Goal: Task Accomplishment & Management: Complete application form

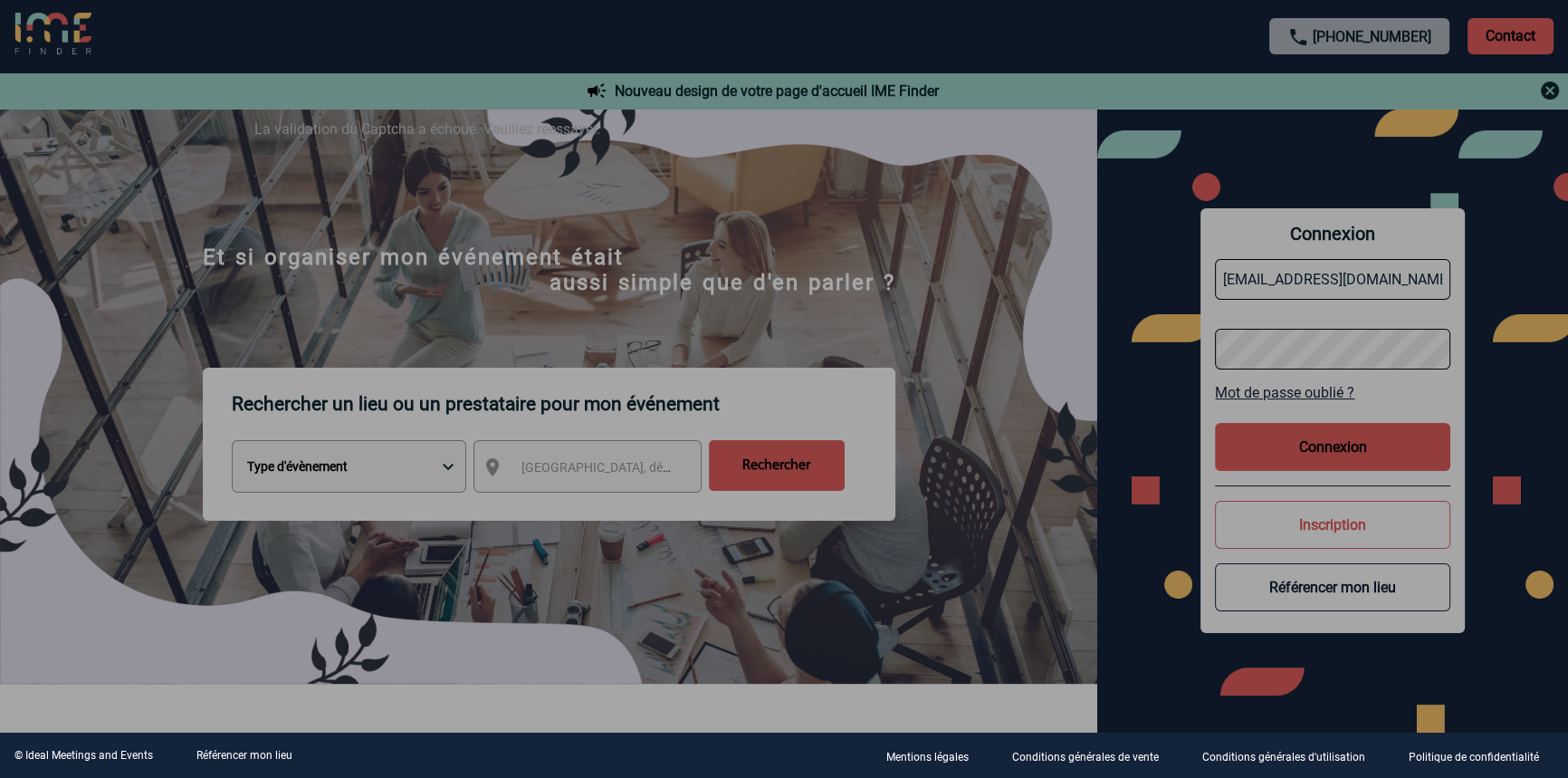
click at [507, 225] on div at bounding box center [784, 389] width 1568 height 778
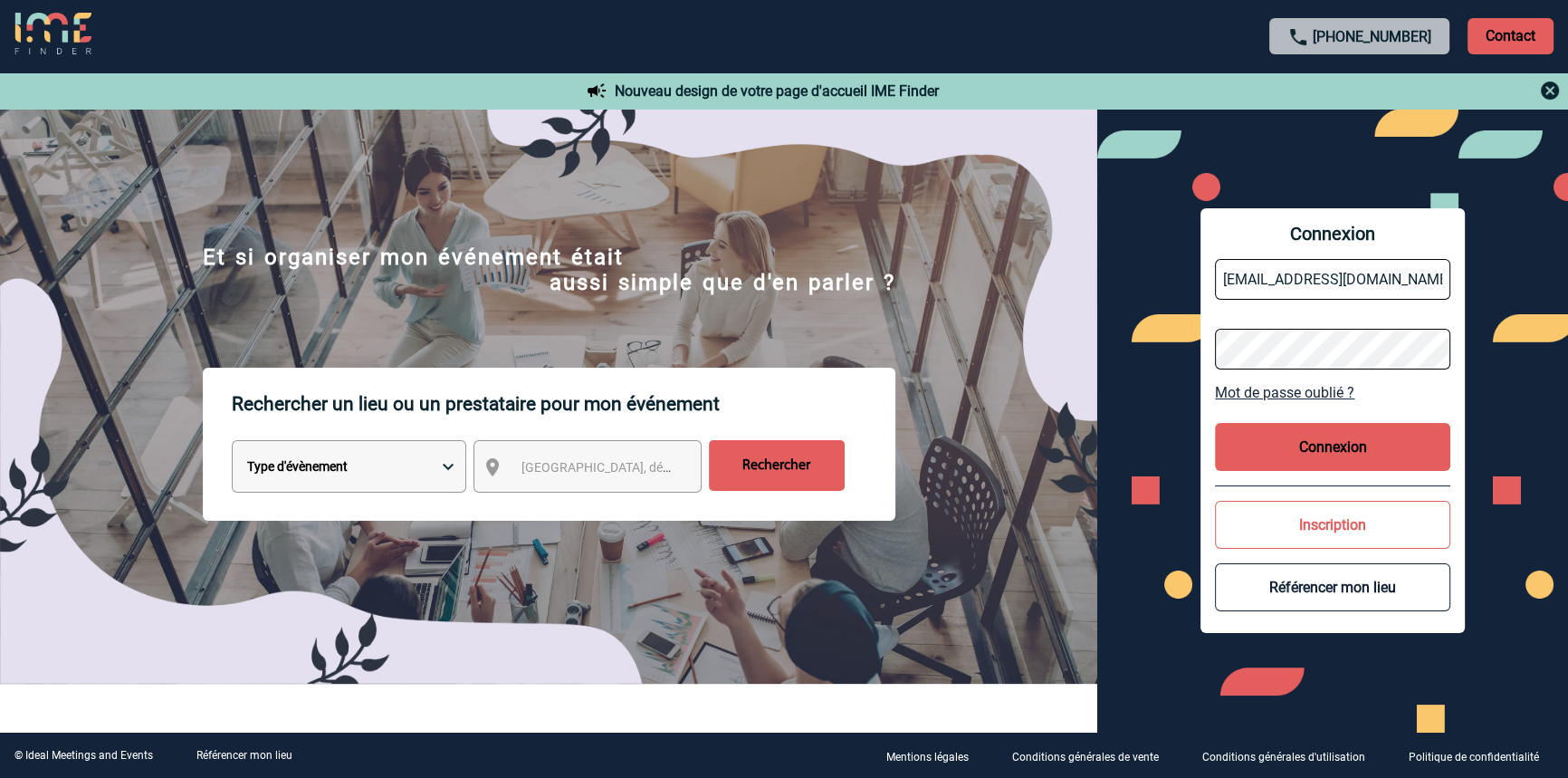
click at [1287, 446] on button "Connexion" at bounding box center [1333, 447] width 235 height 48
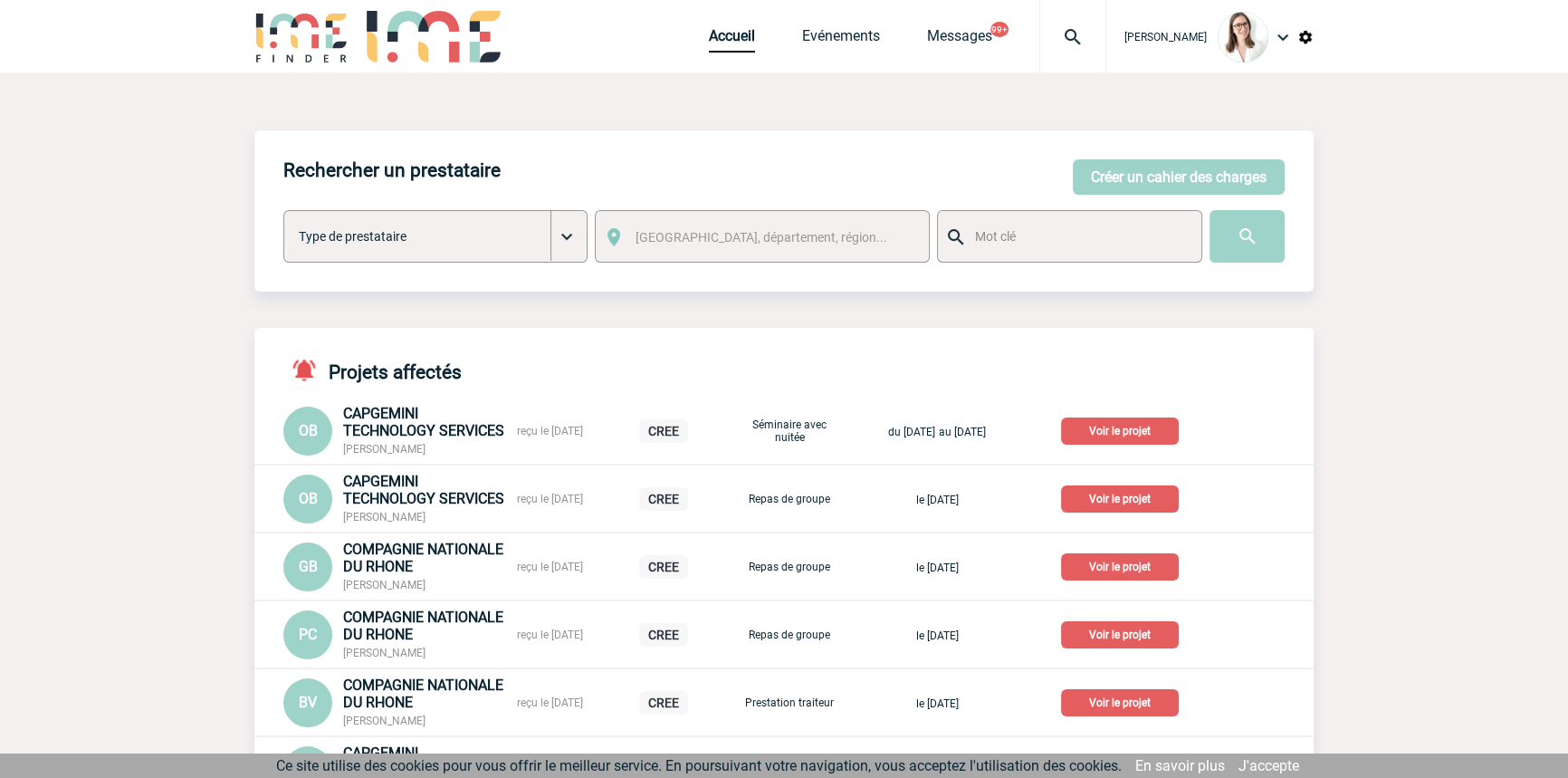
click at [1056, 34] on img at bounding box center [1072, 36] width 65 height 21
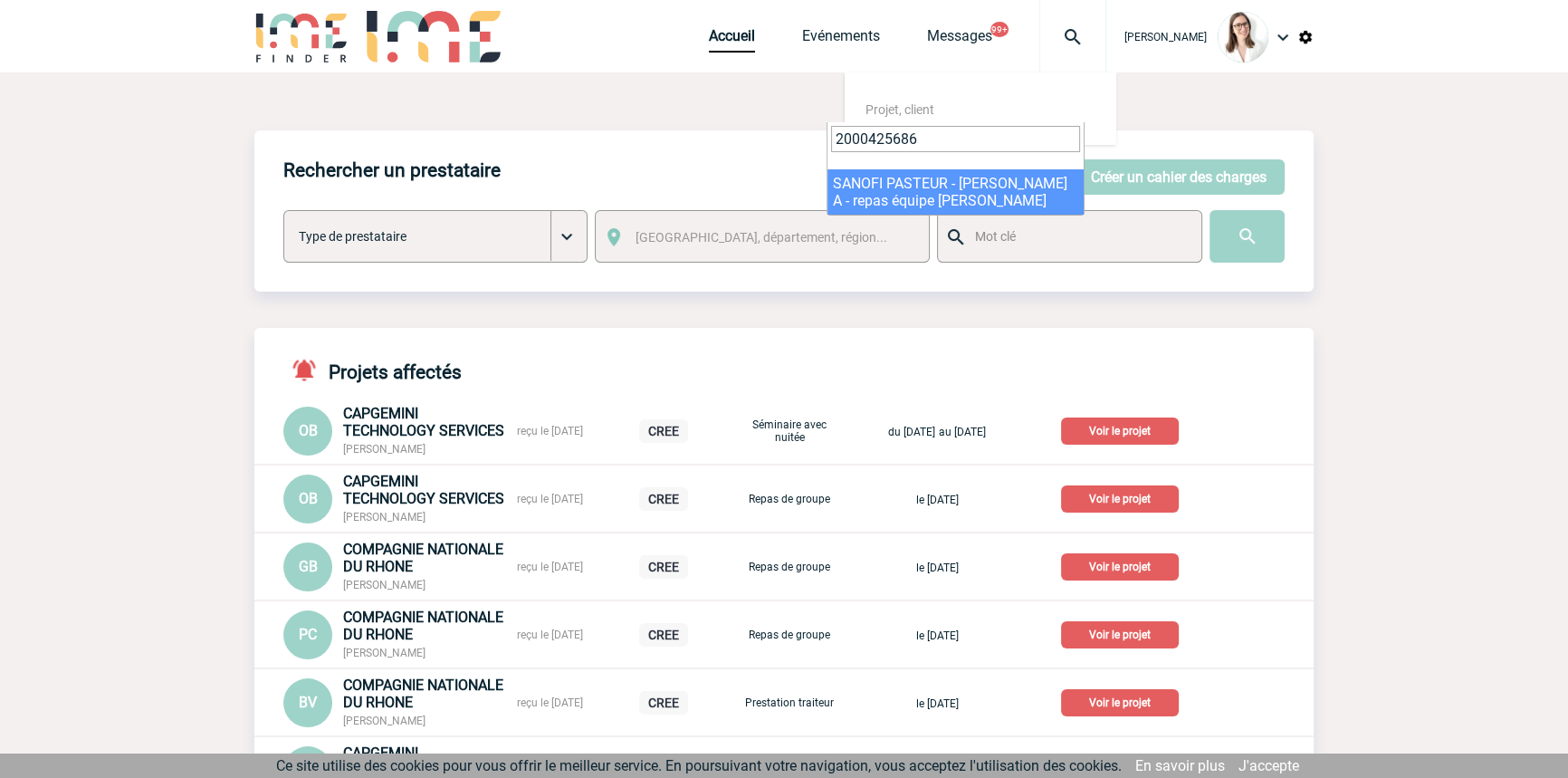
type input "2000425686"
select select "25187"
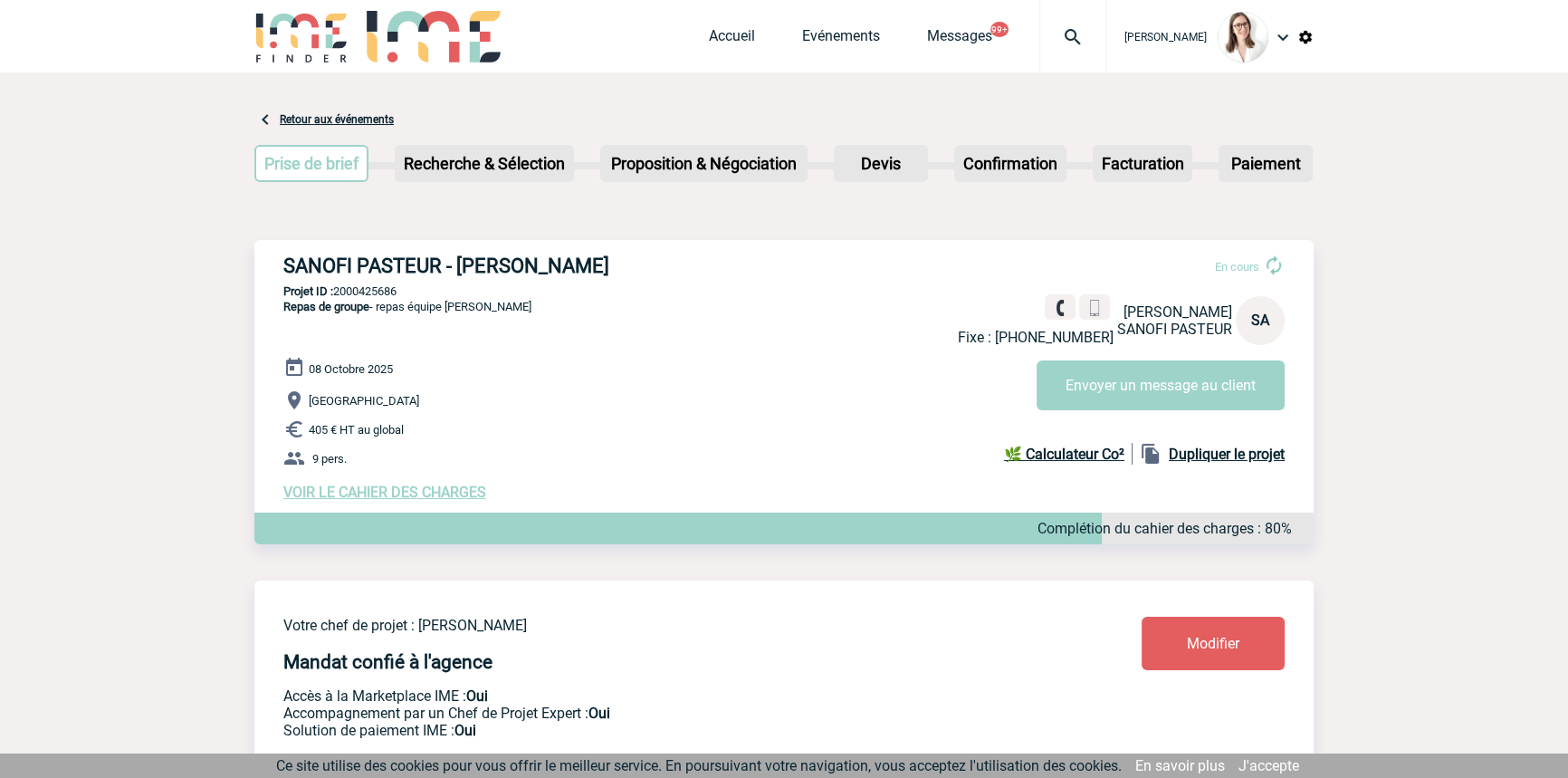
click at [1039, 54] on div at bounding box center [1072, 36] width 67 height 72
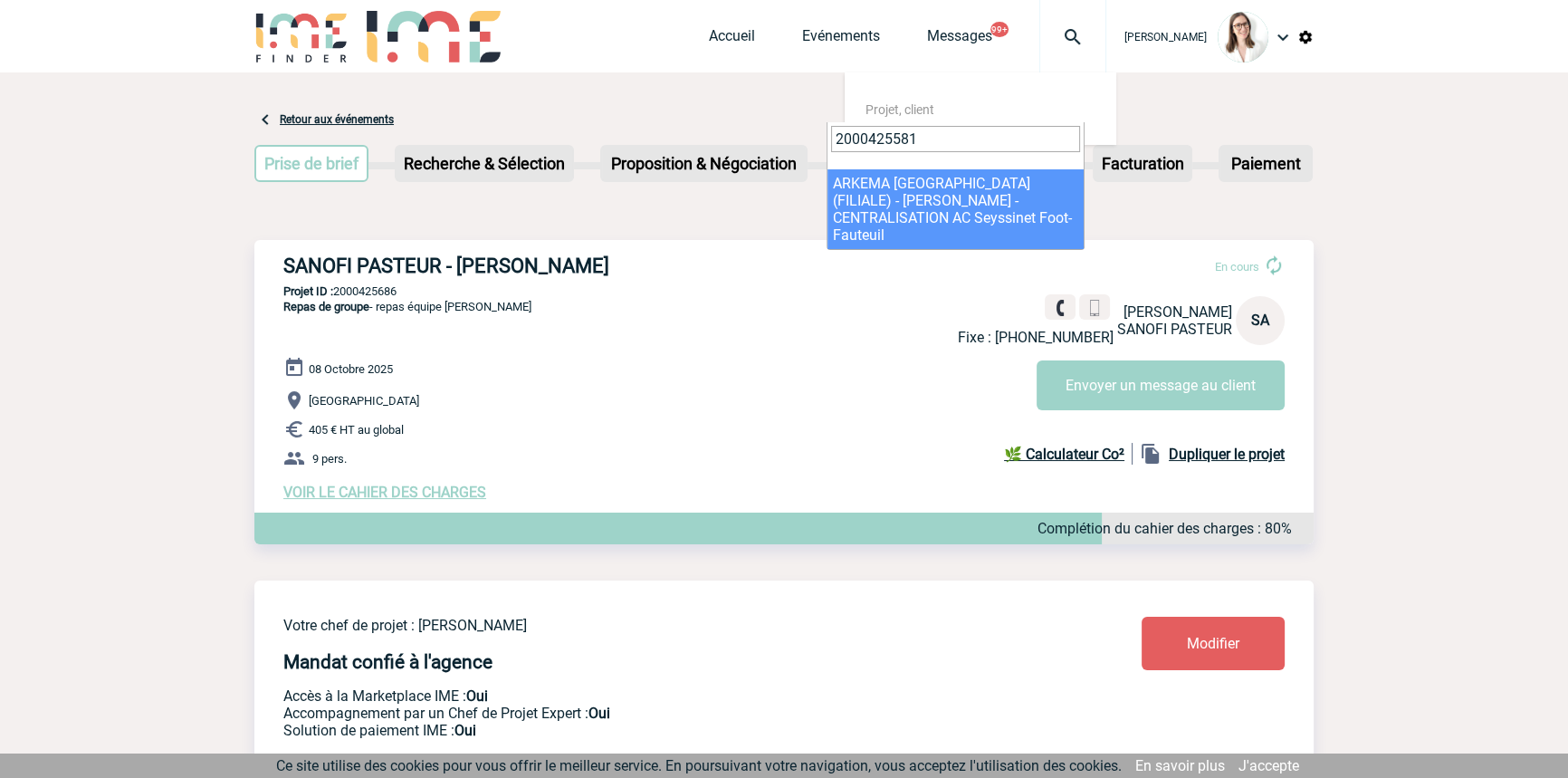
type input "2000425581"
select select "25082"
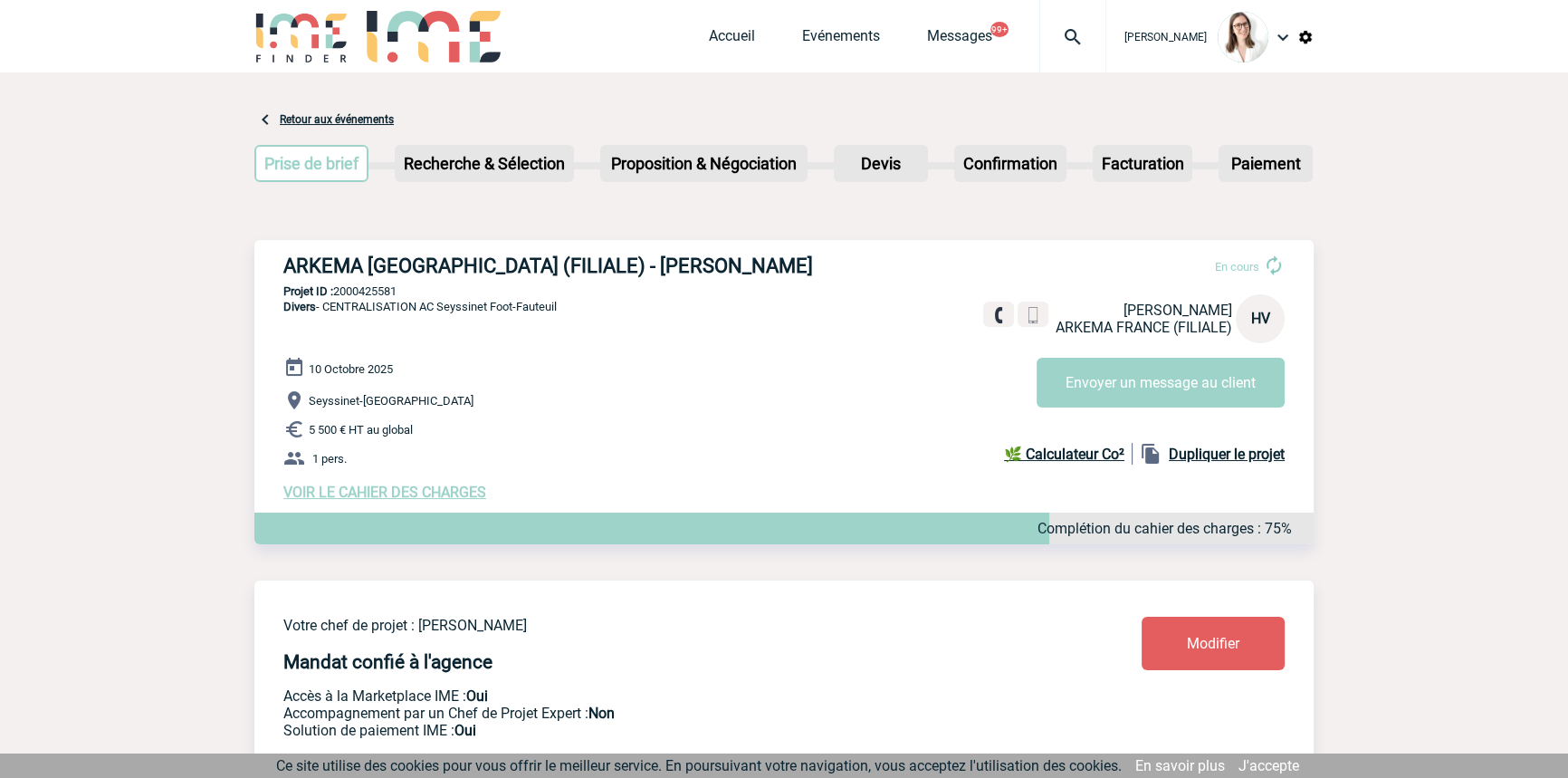
click at [353, 501] on span "VOIR LE CAHIER DES CHARGES" at bounding box center [385, 492] width 203 height 18
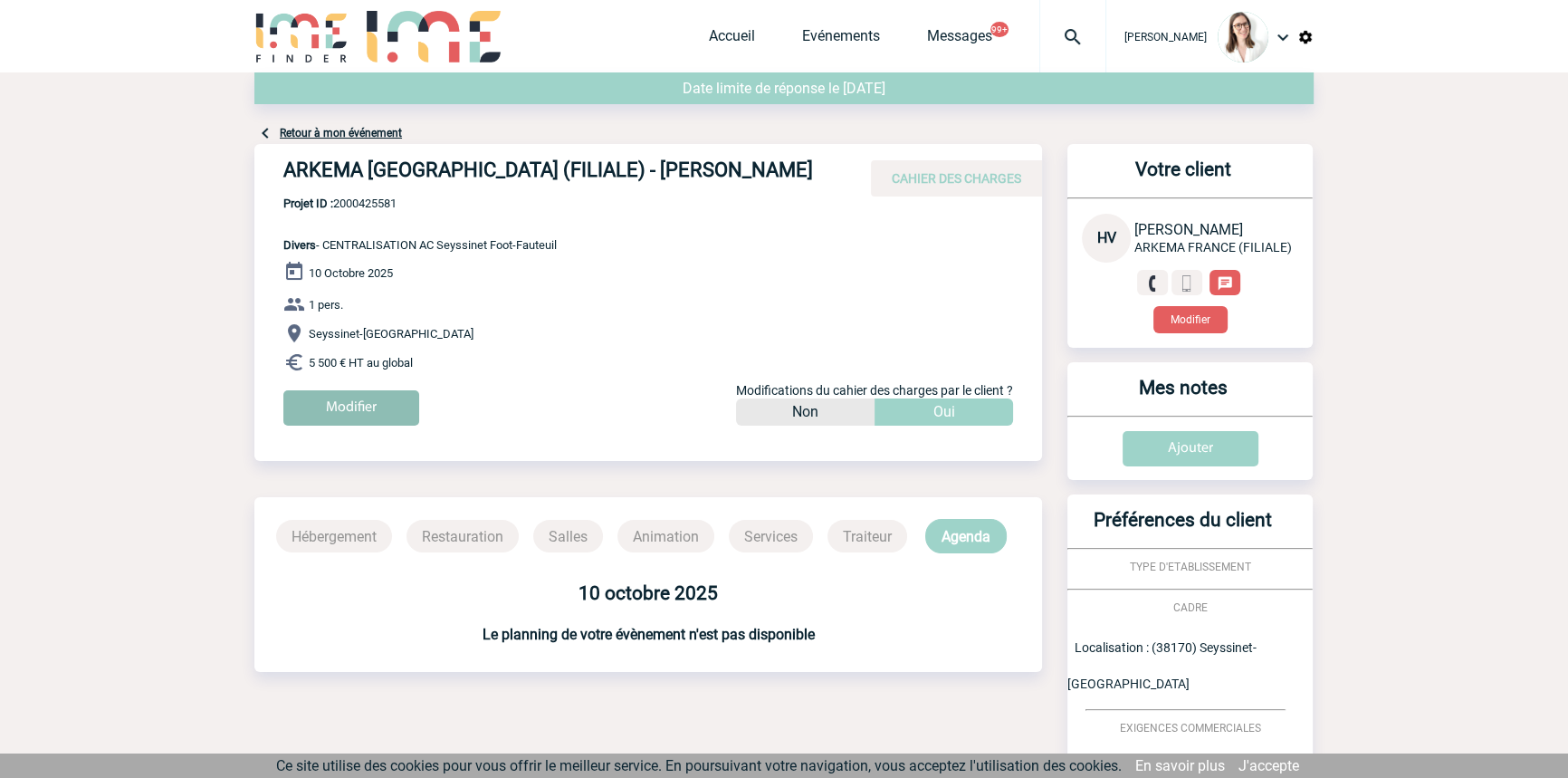
click at [393, 411] on input "Modifier" at bounding box center [351, 408] width 136 height 35
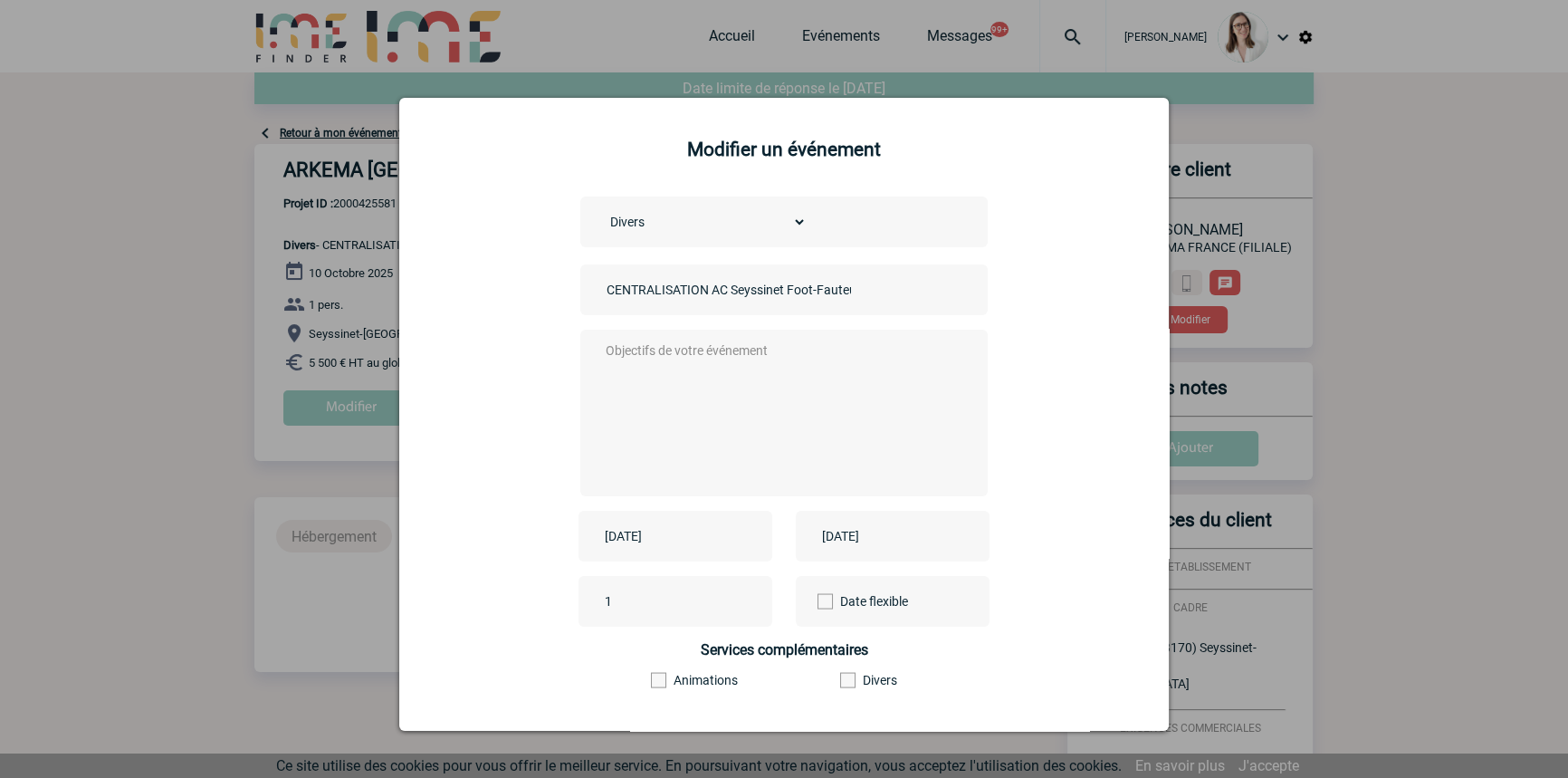
click at [672, 374] on textarea at bounding box center [780, 411] width 358 height 145
type textarea "/"
click at [666, 517] on div "[DATE]" at bounding box center [675, 536] width 194 height 51
click at [670, 526] on input "[DATE]" at bounding box center [663, 536] width 125 height 23
click at [615, 289] on span "Précédent" at bounding box center [613, 294] width 15 height 15
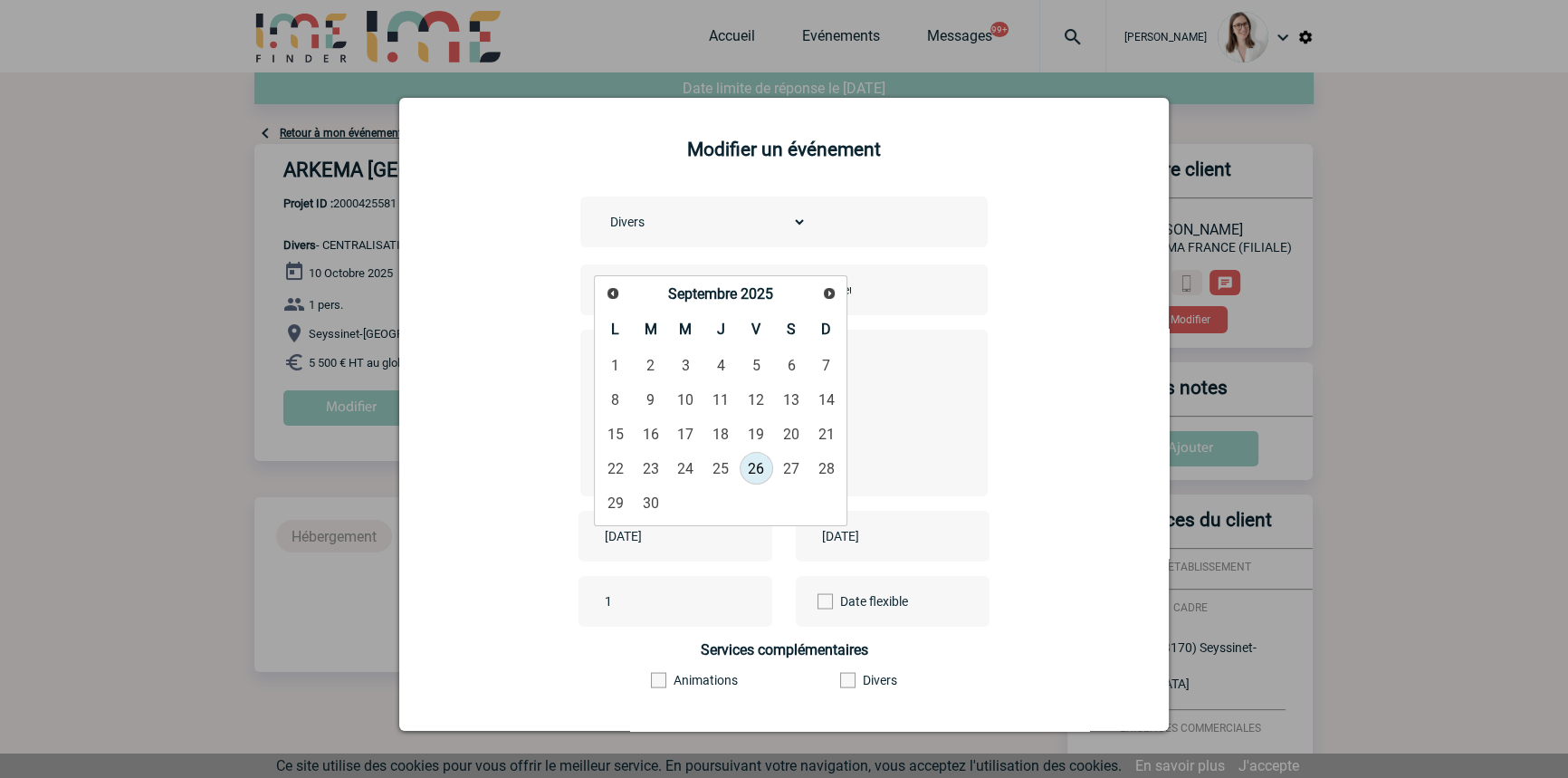
drag, startPoint x: 752, startPoint y: 463, endPoint x: 758, endPoint y: 471, distance: 10.0
click at [754, 465] on link "26" at bounding box center [756, 467] width 33 height 32
type input "[DATE]"
click at [854, 525] on div "[DATE]" at bounding box center [892, 536] width 194 height 51
click at [862, 543] on input "[DATE]" at bounding box center [879, 536] width 125 height 23
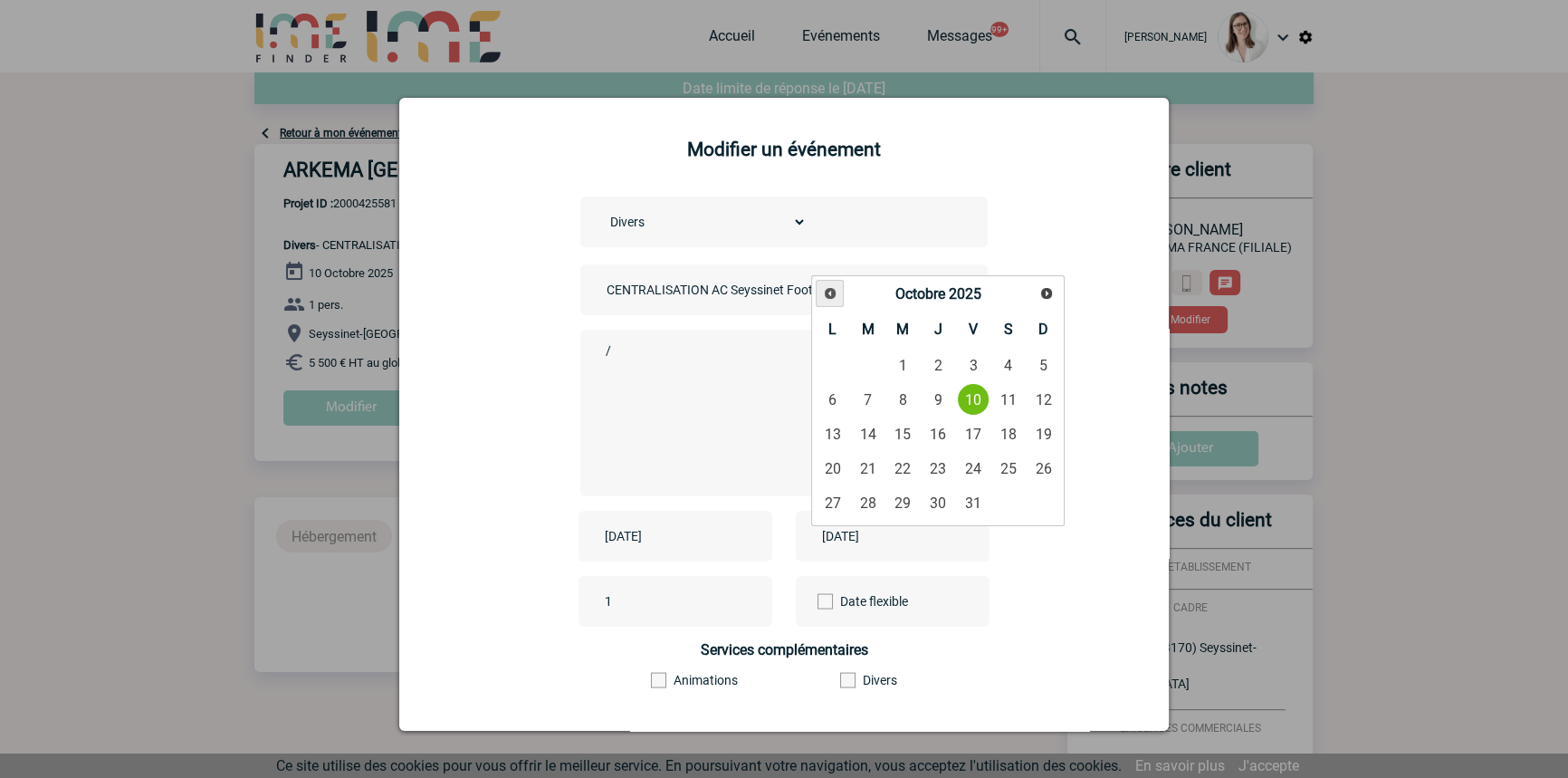
click at [828, 287] on span "Précédent" at bounding box center [830, 294] width 15 height 15
click at [972, 462] on link "26" at bounding box center [974, 467] width 33 height 32
type input "[DATE]"
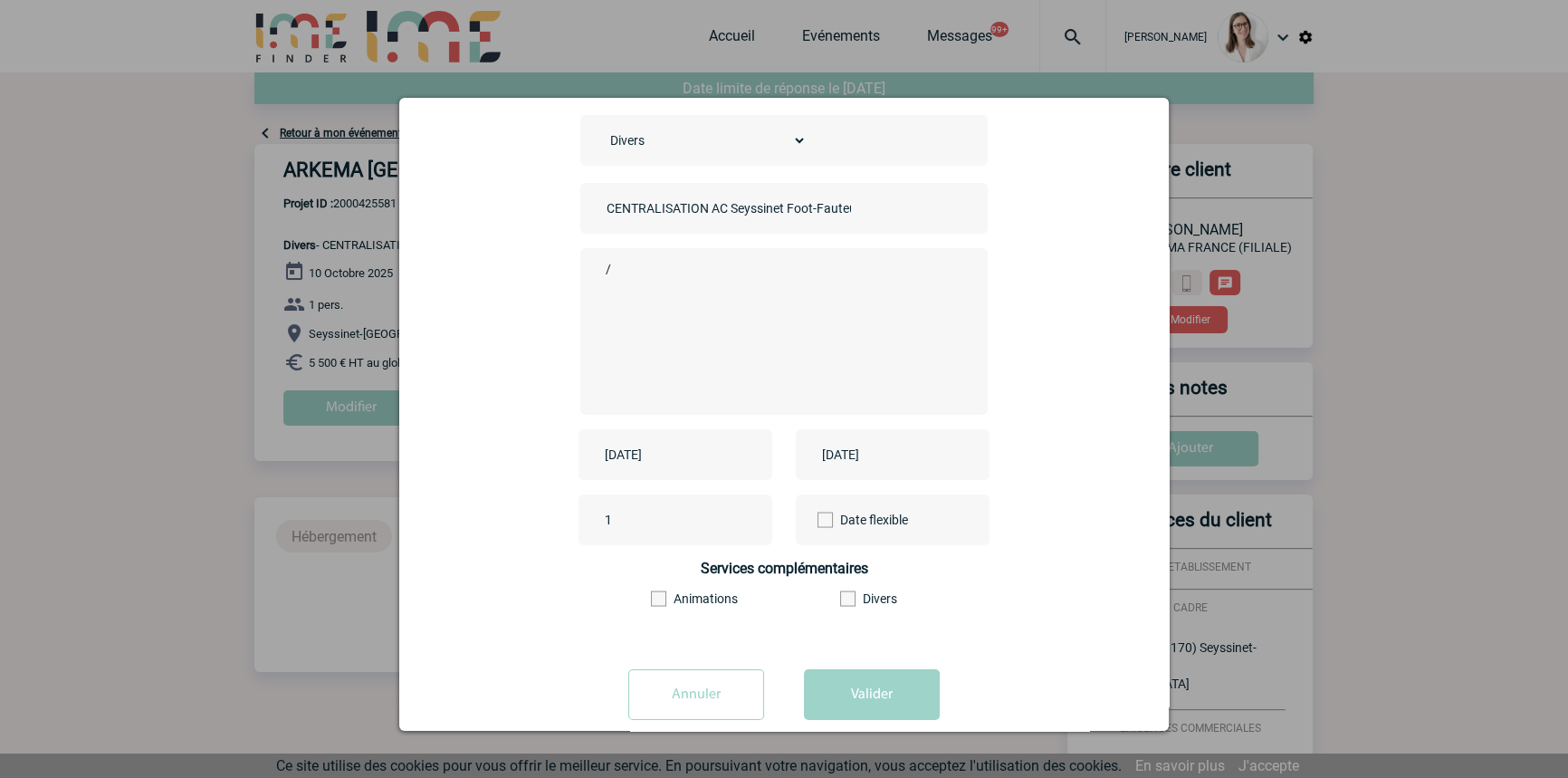
scroll to position [113, 0]
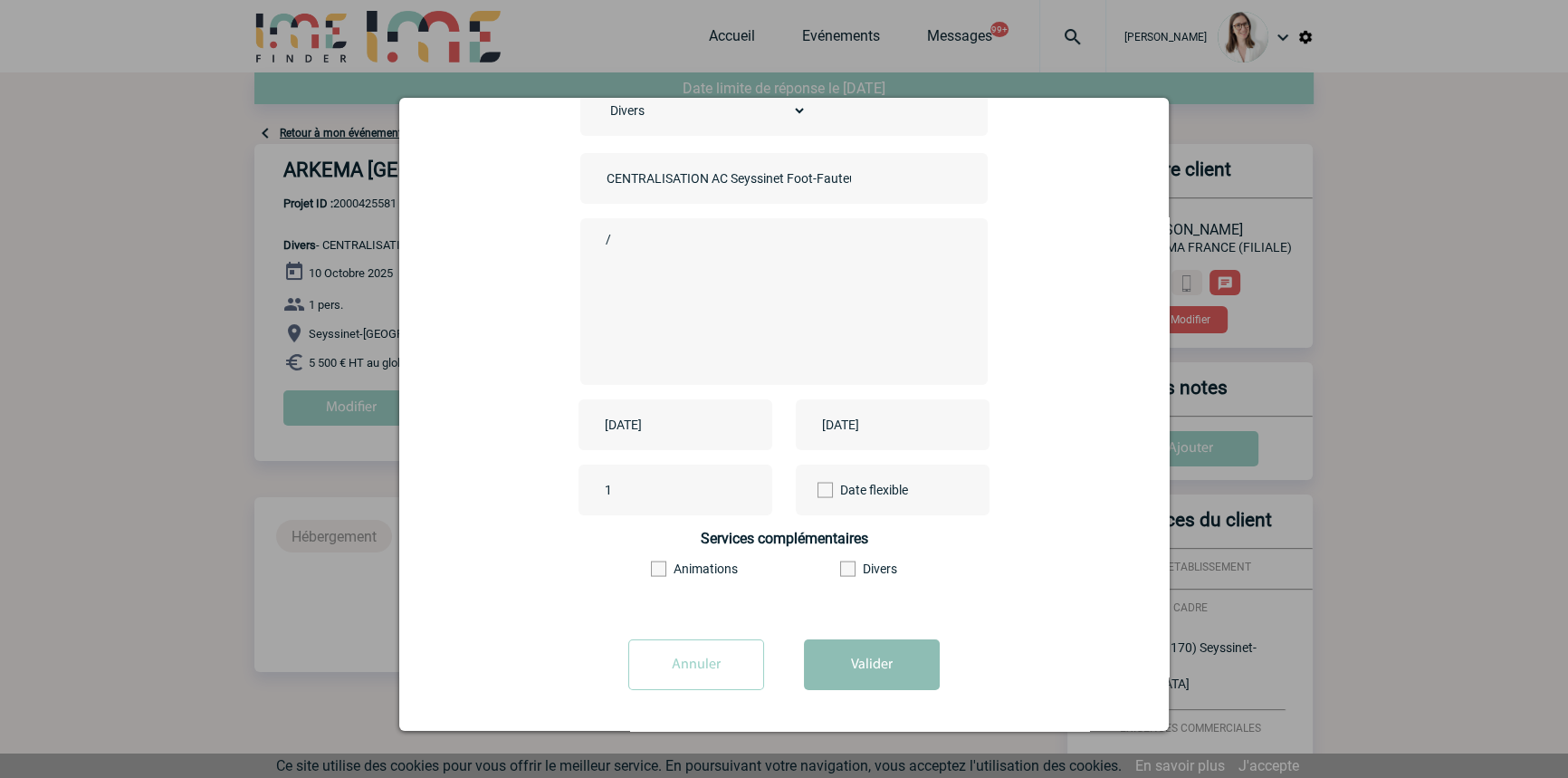
click at [895, 665] on button "Valider" at bounding box center [871, 665] width 136 height 51
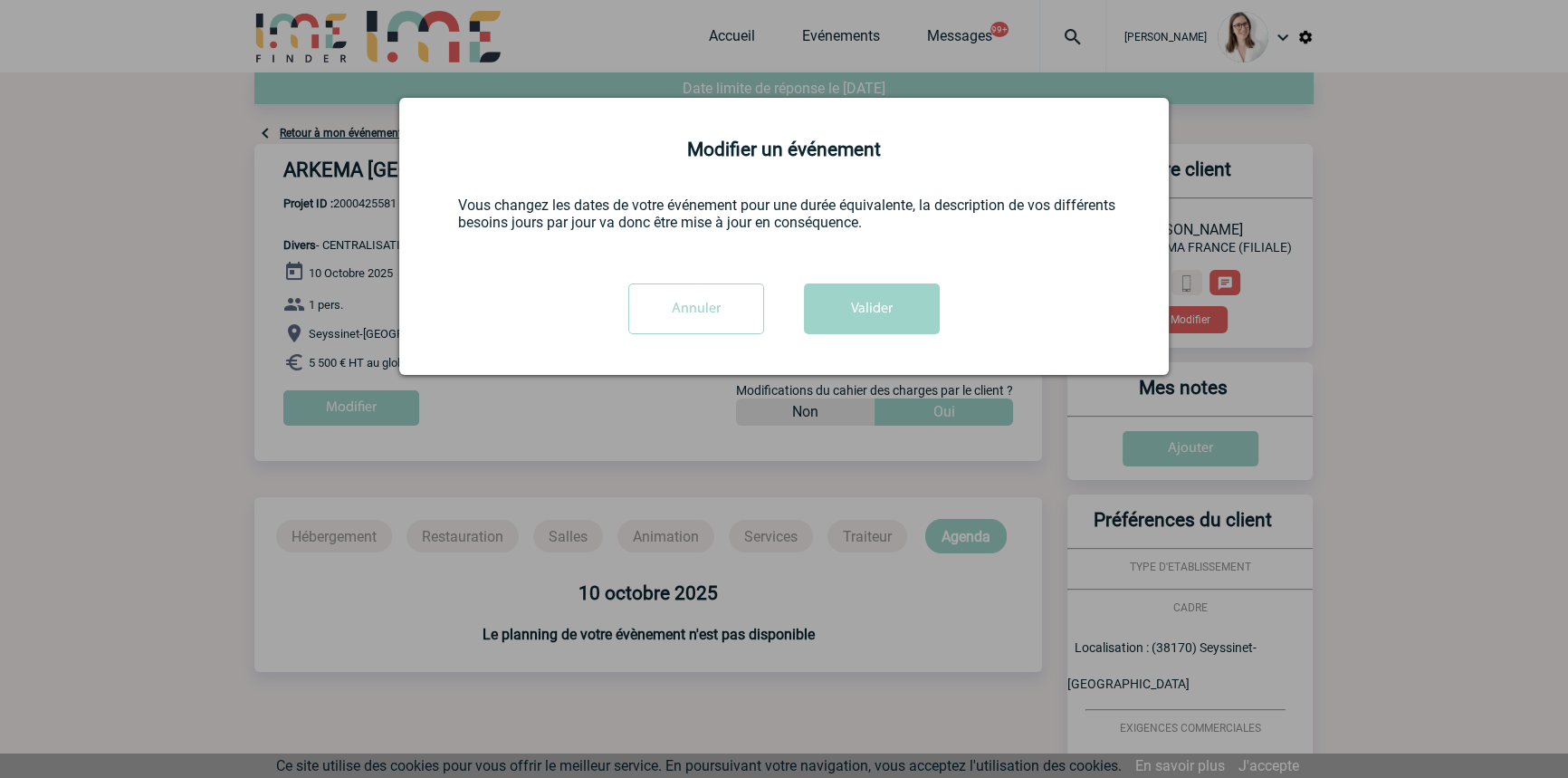
scroll to position [0, 0]
click at [868, 326] on button "Valider" at bounding box center [871, 309] width 136 height 51
